Goal: Check status: Check status

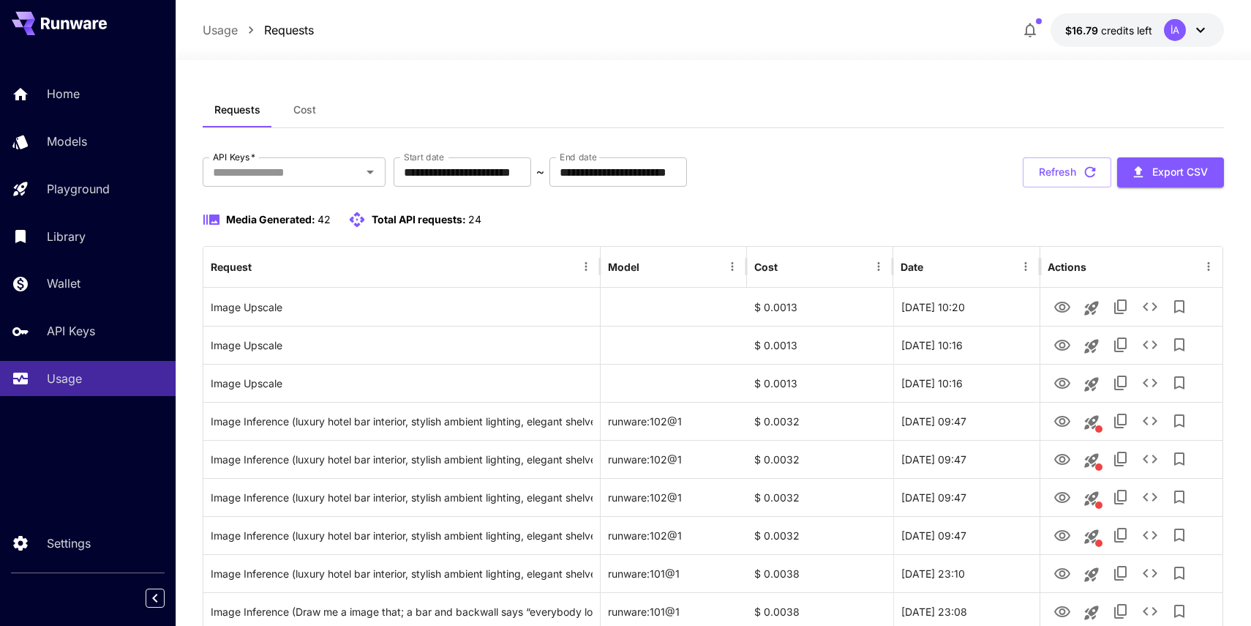
click at [1046, 161] on button "Refresh" at bounding box center [1067, 172] width 89 height 30
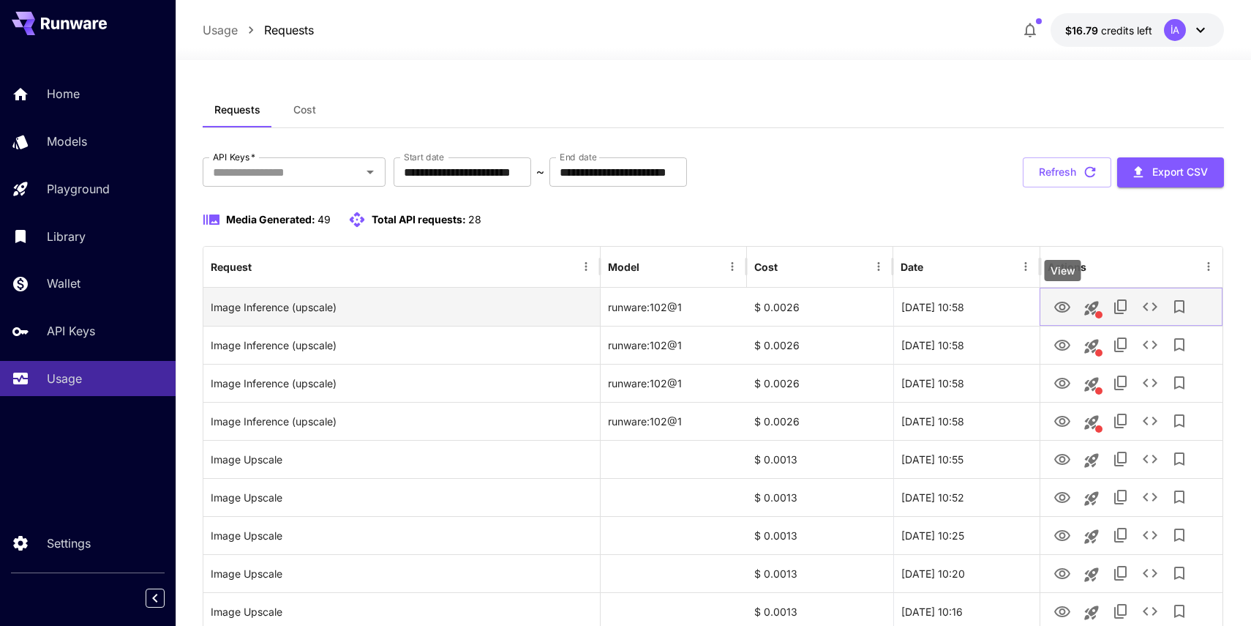
click at [1057, 306] on icon "View" at bounding box center [1063, 308] width 18 height 18
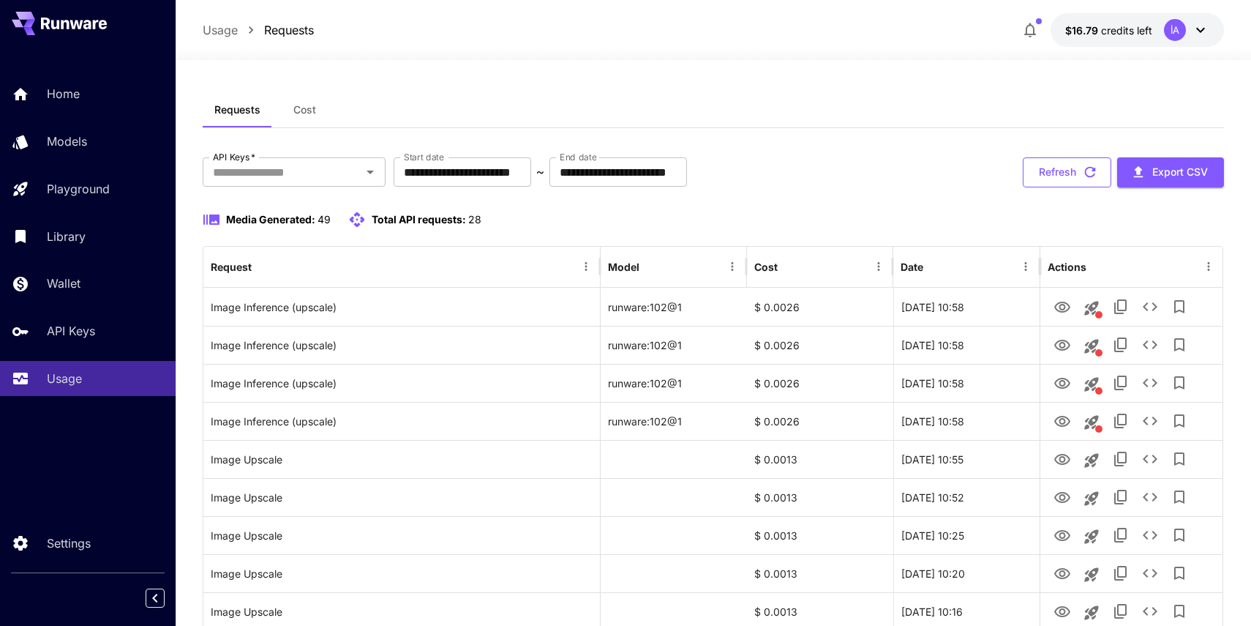
click at [1048, 162] on button "Refresh" at bounding box center [1067, 172] width 89 height 30
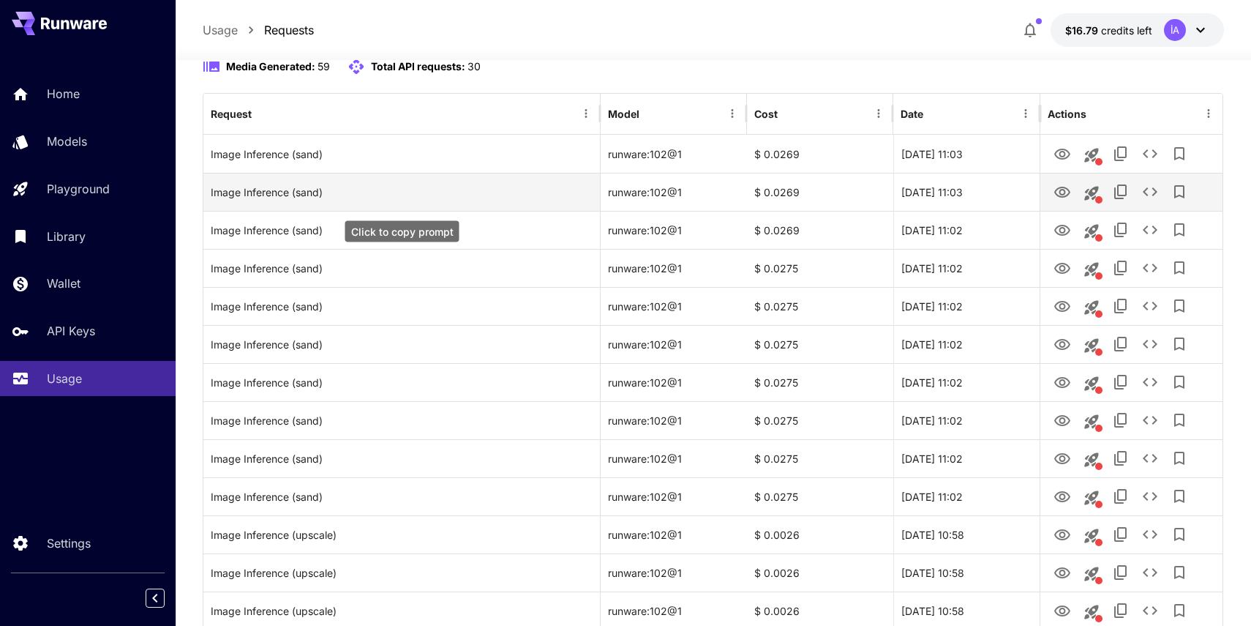
scroll to position [149, 0]
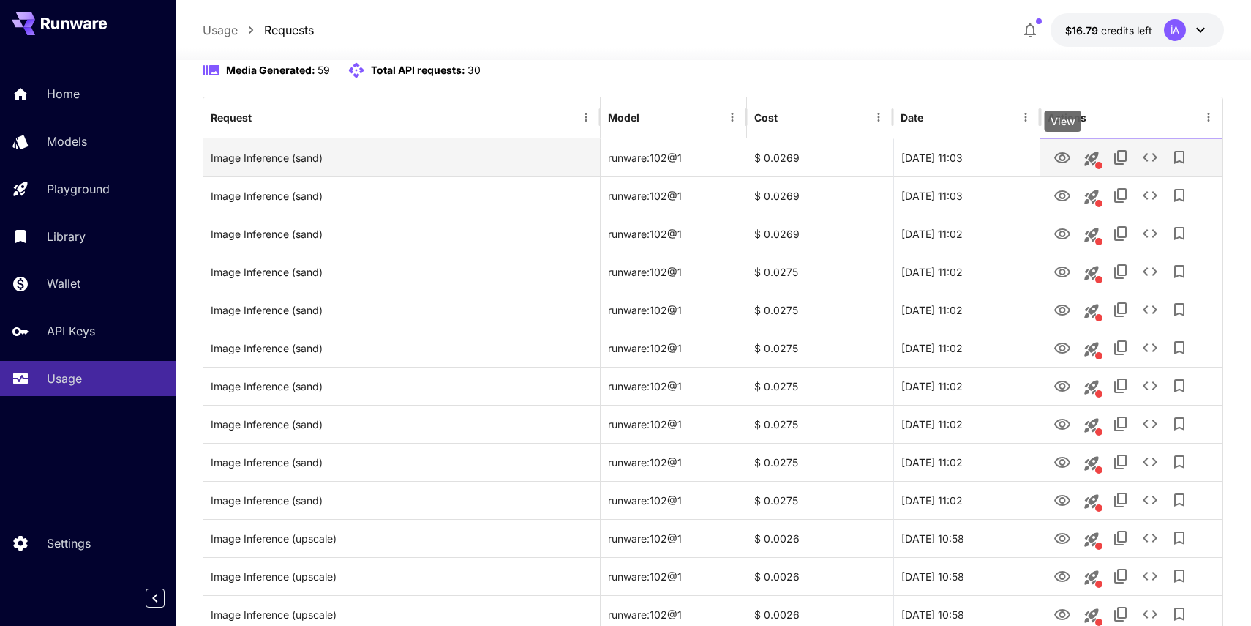
click at [1066, 156] on icon "View" at bounding box center [1063, 158] width 18 height 18
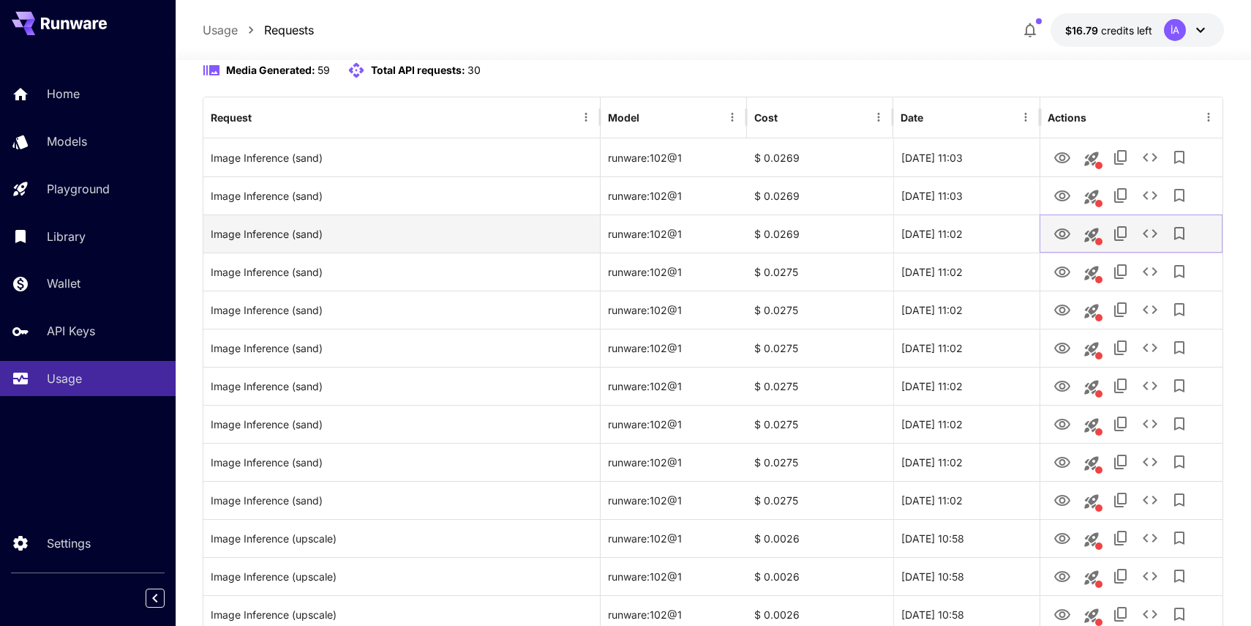
click at [1057, 228] on icon "View" at bounding box center [1063, 234] width 18 height 18
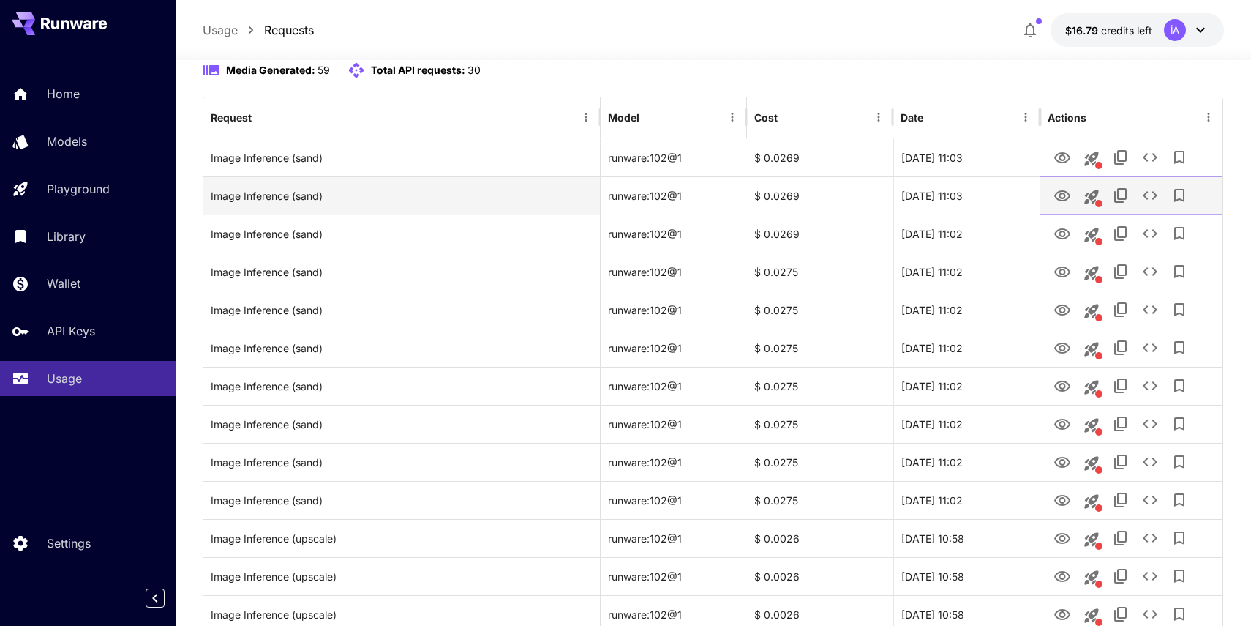
click at [1061, 198] on icon "View" at bounding box center [1063, 195] width 16 height 11
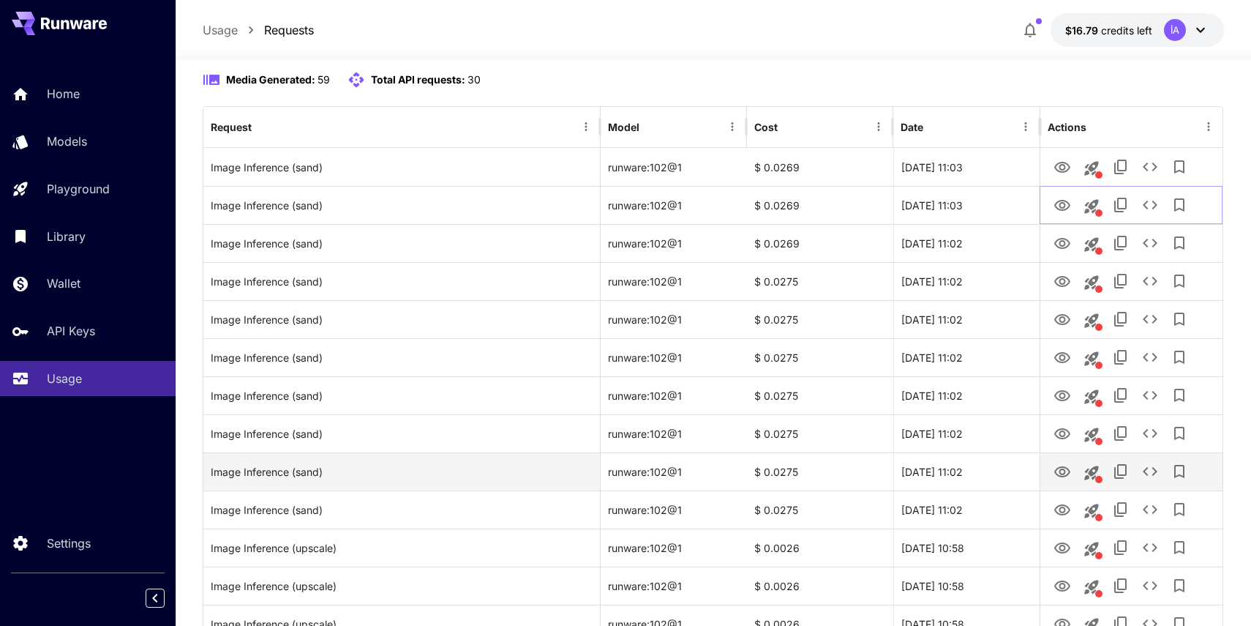
scroll to position [138, 0]
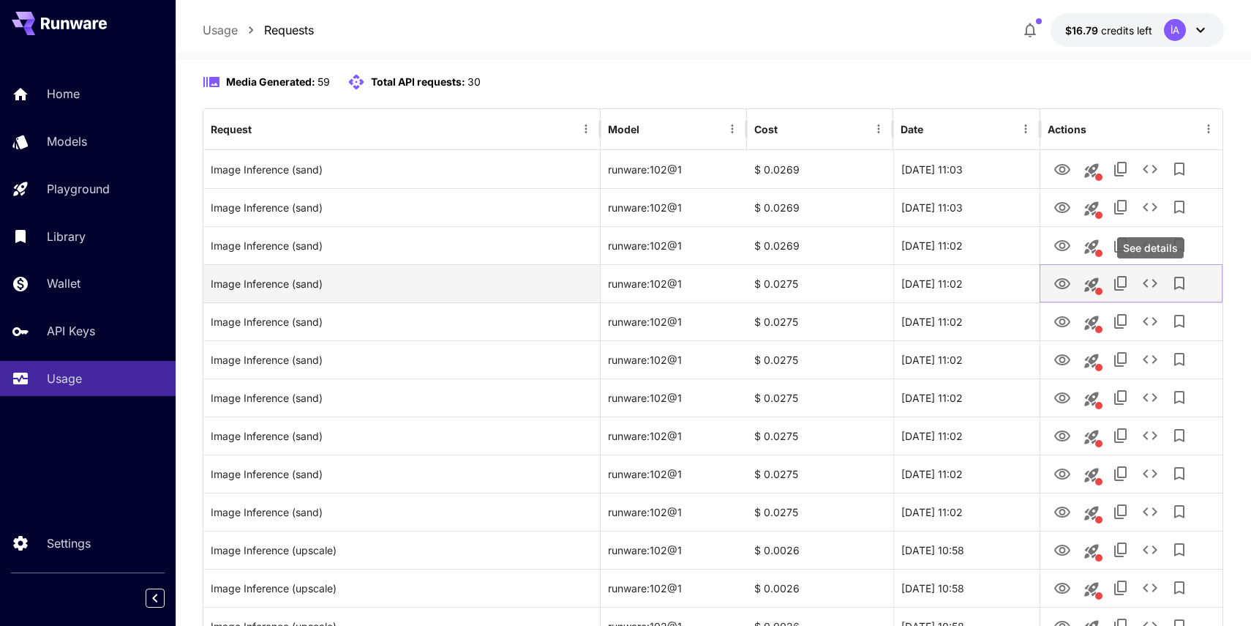
click at [1147, 280] on icon "See details" at bounding box center [1150, 283] width 15 height 9
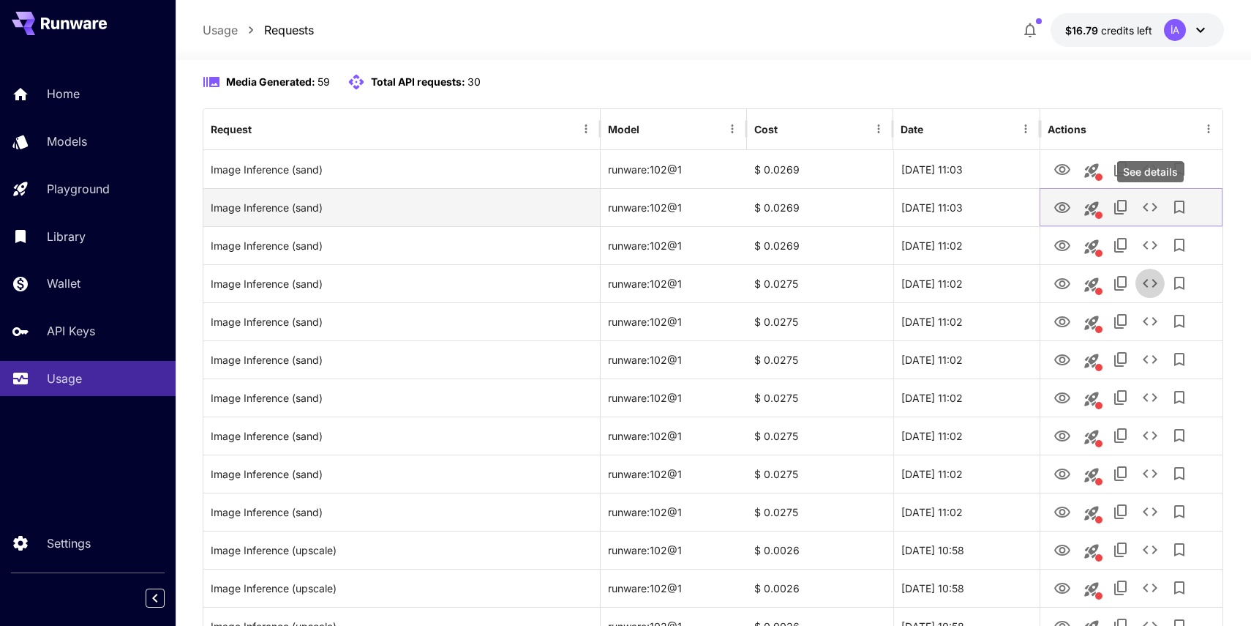
click at [1154, 206] on icon "See details" at bounding box center [1151, 207] width 18 height 18
